Goal: Information Seeking & Learning: Learn about a topic

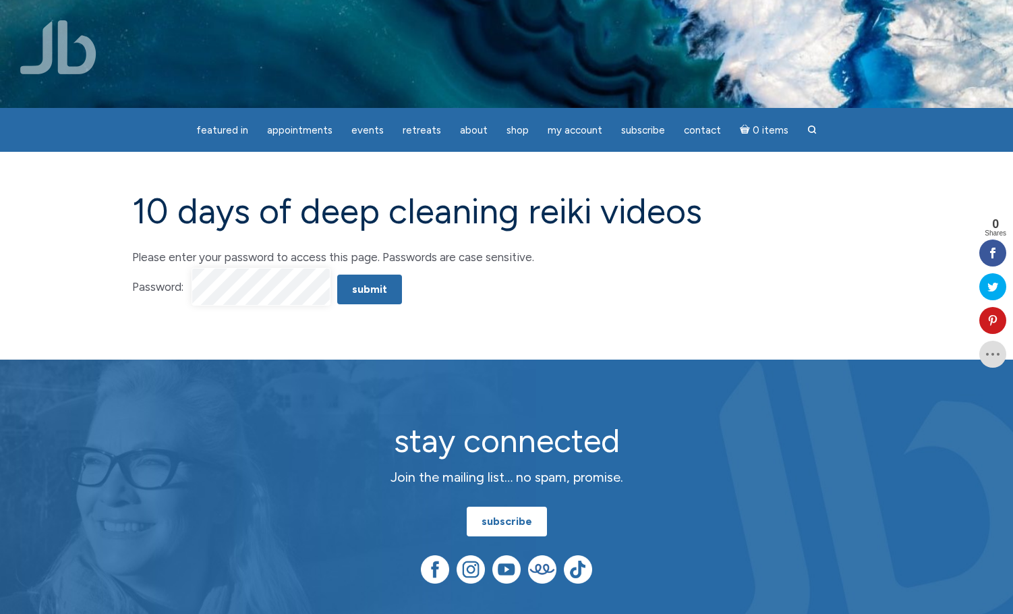
click at [337, 275] on input "Submit" at bounding box center [369, 290] width 65 height 30
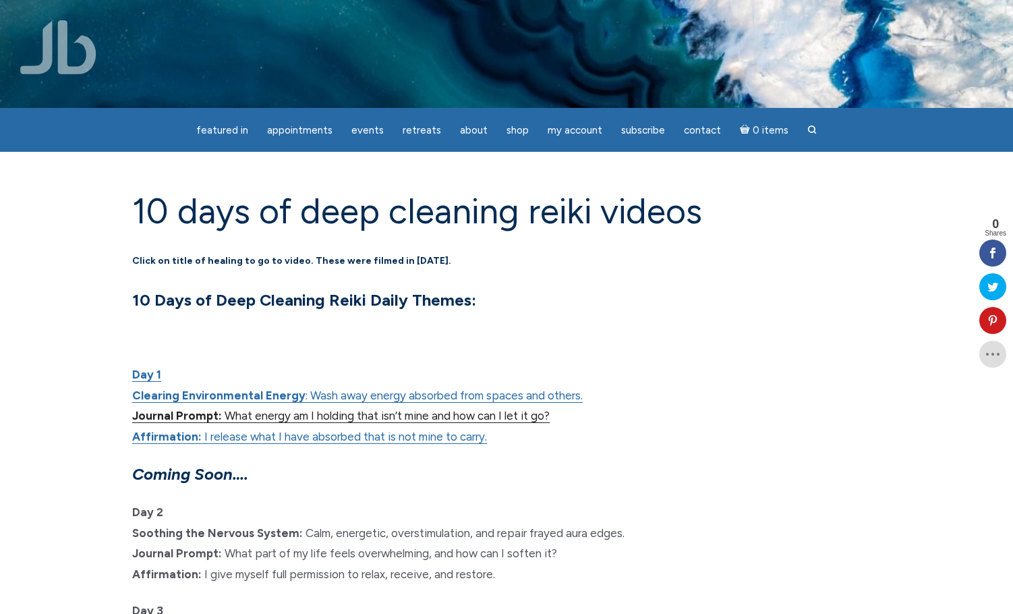
click at [451, 411] on link "Journal Prompt: What energy am I holding that isn’t mine and how can I let it g…" at bounding box center [341, 416] width 418 height 14
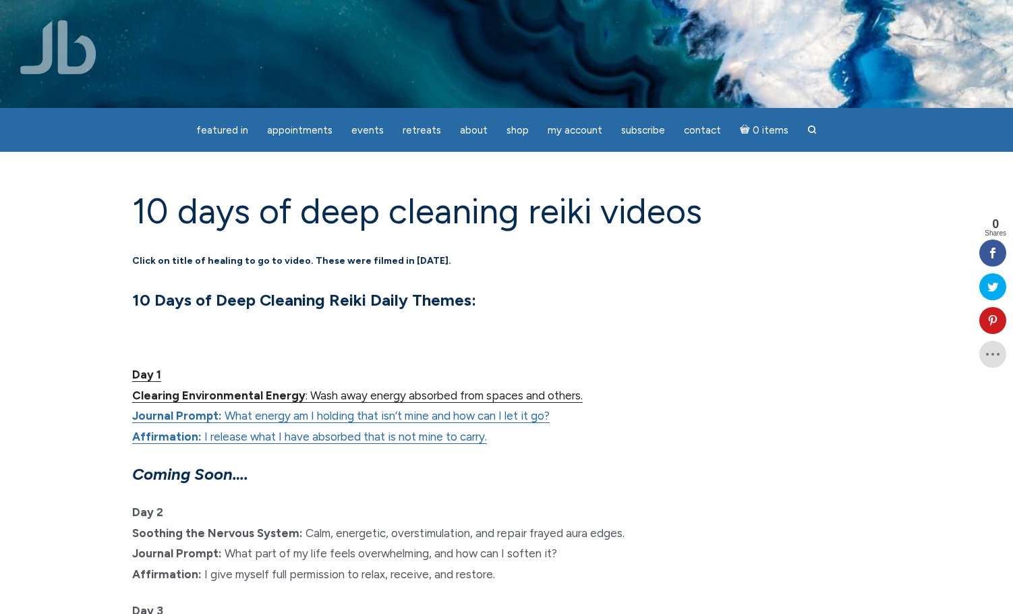
click at [500, 395] on link "Day 1 Clearing Environmental Energy : Wash away energy absorbed from spaces and…" at bounding box center [357, 385] width 451 height 35
